Goal: Task Accomplishment & Management: Manage account settings

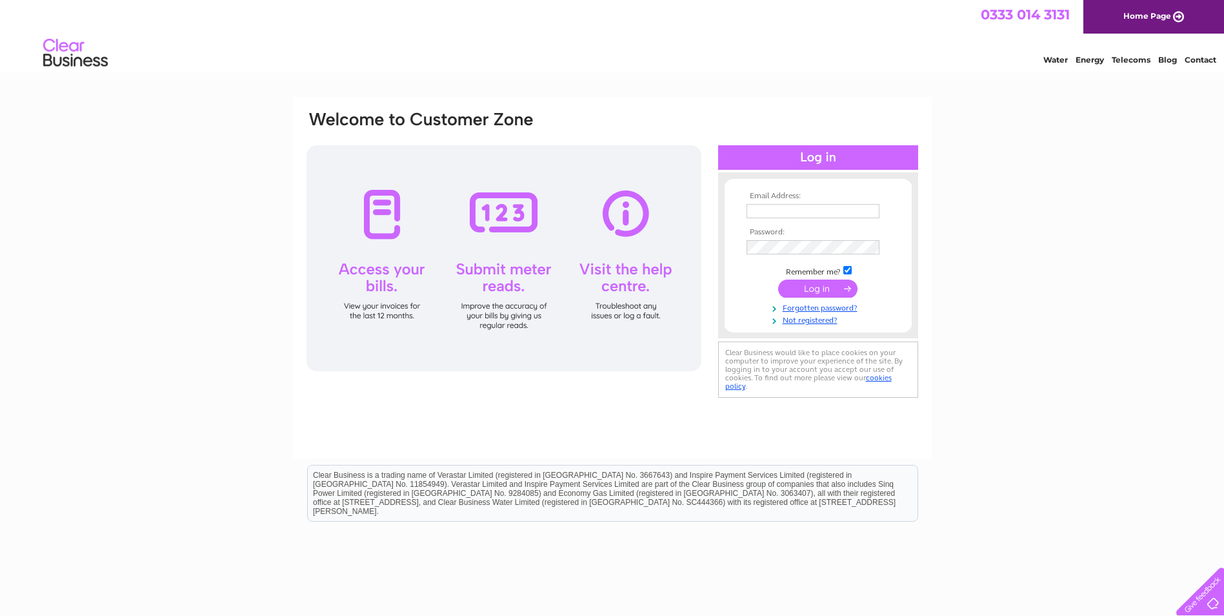
type input "emma@precisionpumping.co.uk"
click at [813, 287] on input "submit" at bounding box center [817, 288] width 79 height 18
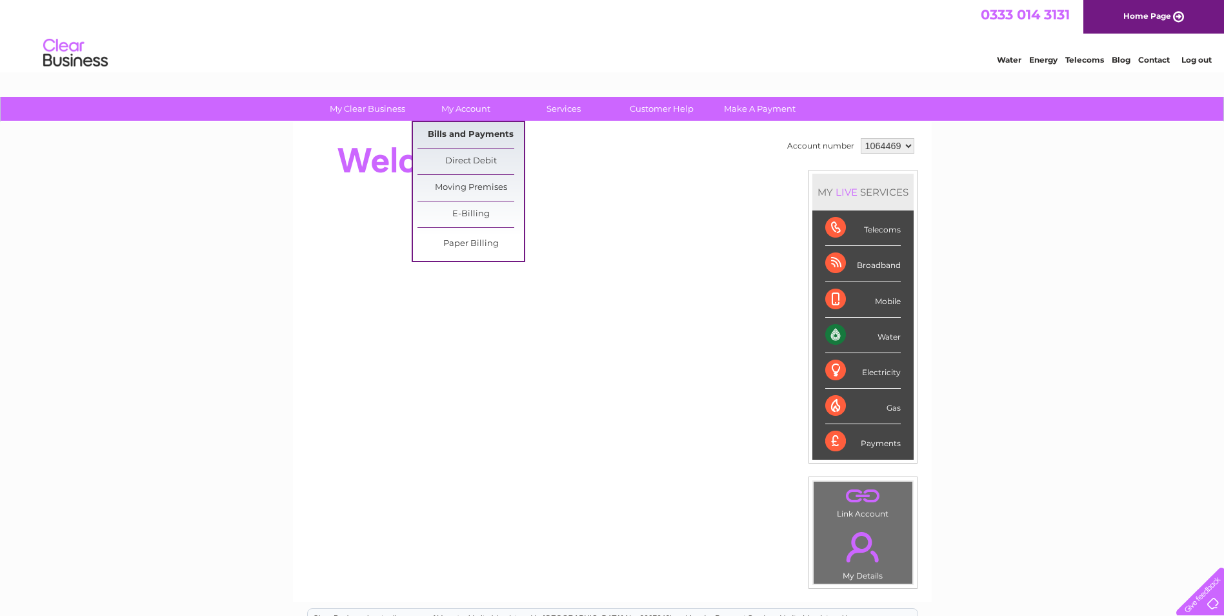
click at [479, 128] on link "Bills and Payments" at bounding box center [471, 135] width 106 height 26
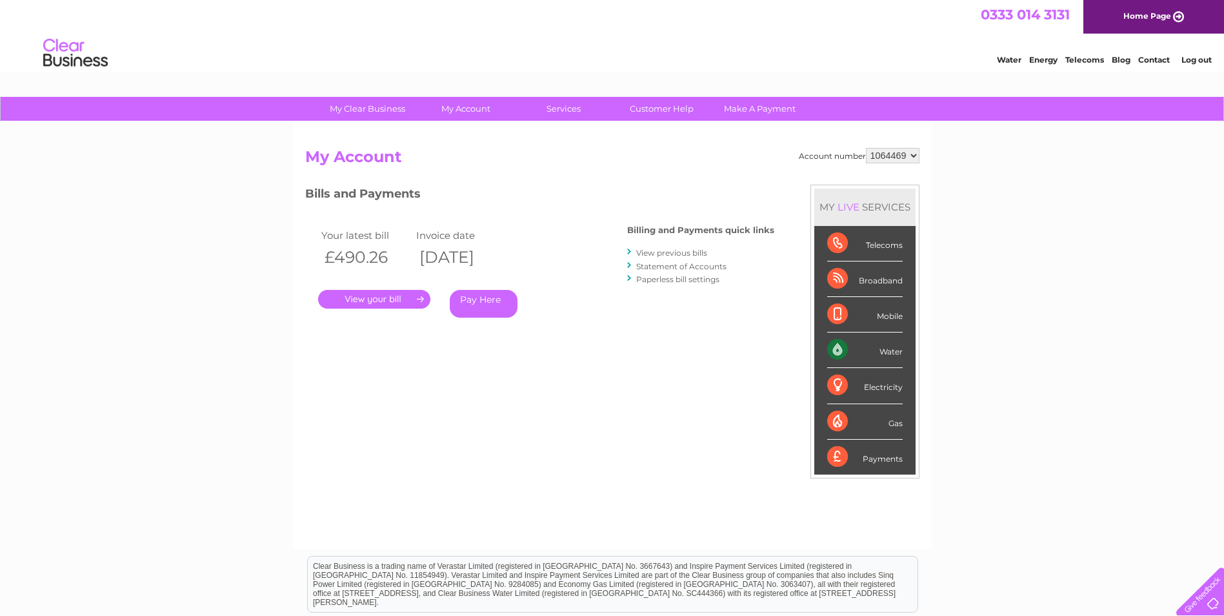
click at [411, 299] on link "." at bounding box center [374, 299] width 112 height 19
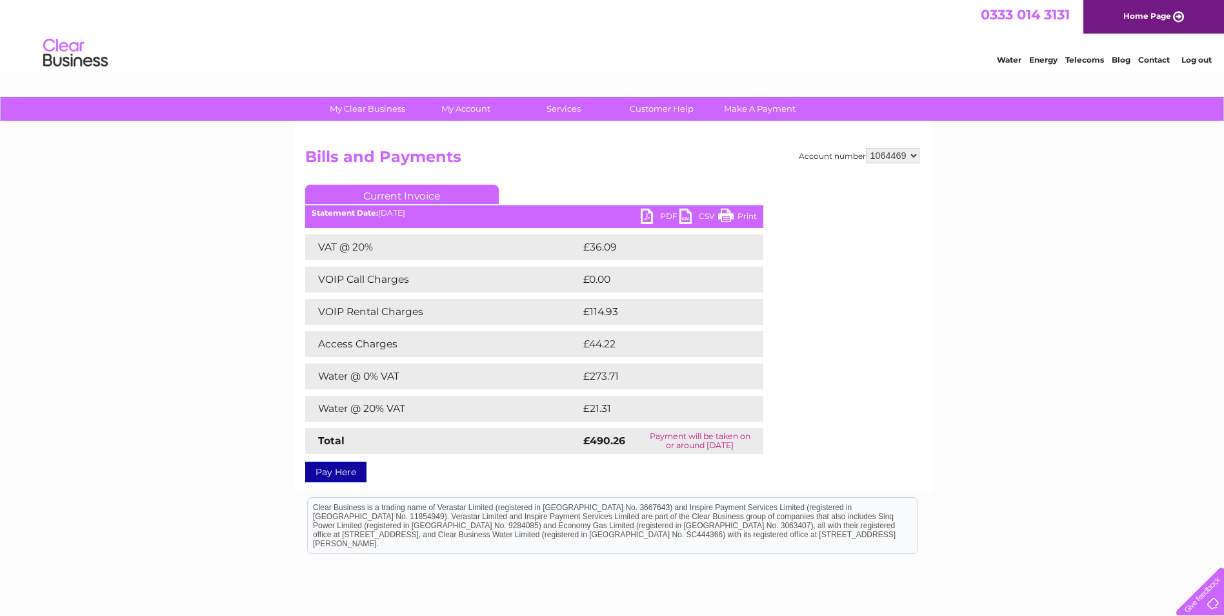
click at [741, 210] on link "Print" at bounding box center [737, 217] width 39 height 19
